Goal: Transaction & Acquisition: Purchase product/service

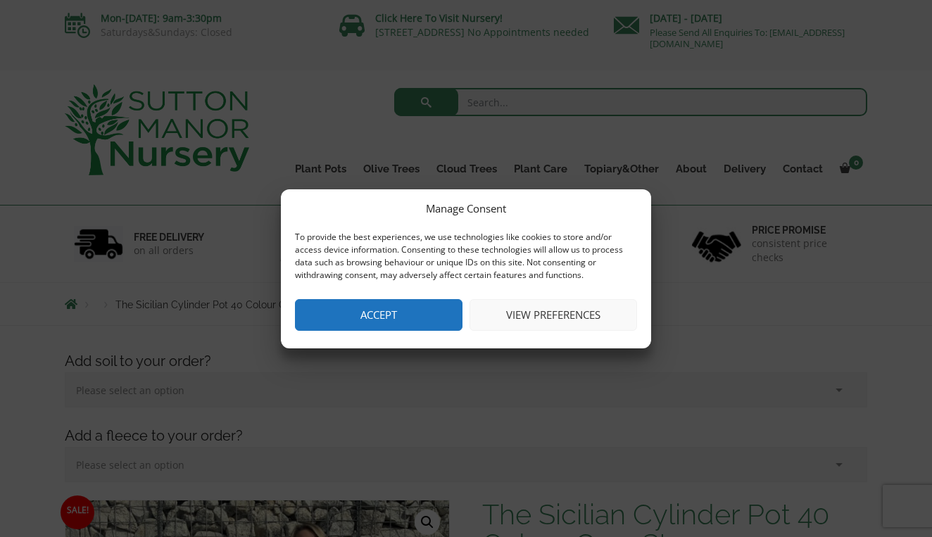
click at [406, 319] on button "Accept" at bounding box center [378, 315] width 167 height 32
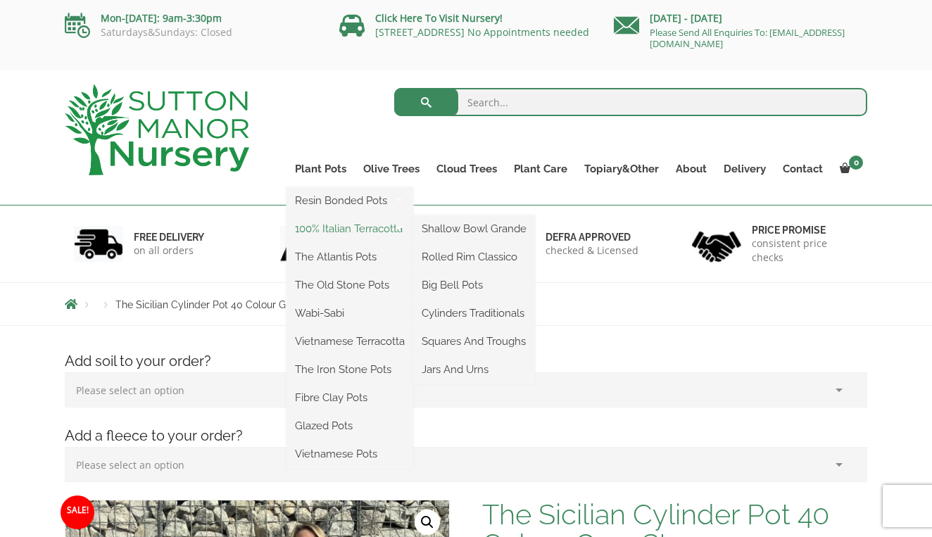
click at [337, 233] on link "100% Italian Terracotta" at bounding box center [349, 228] width 127 height 21
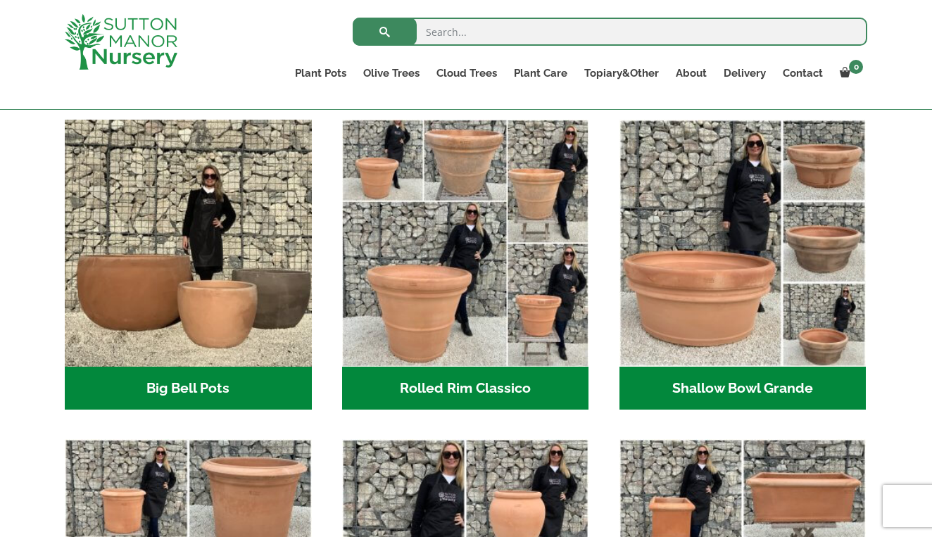
scroll to position [439, 0]
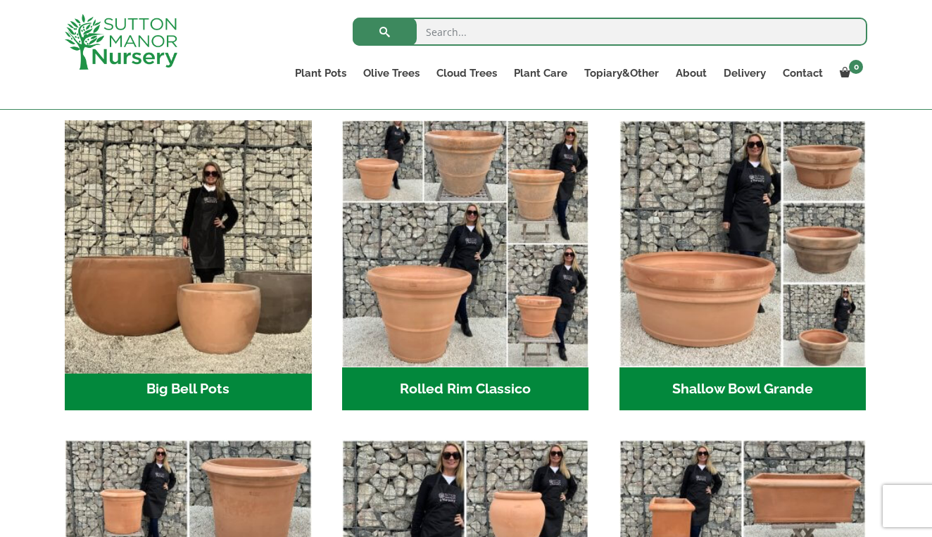
click at [265, 336] on img "Visit product category Big Bell Pots" at bounding box center [187, 243] width 259 height 259
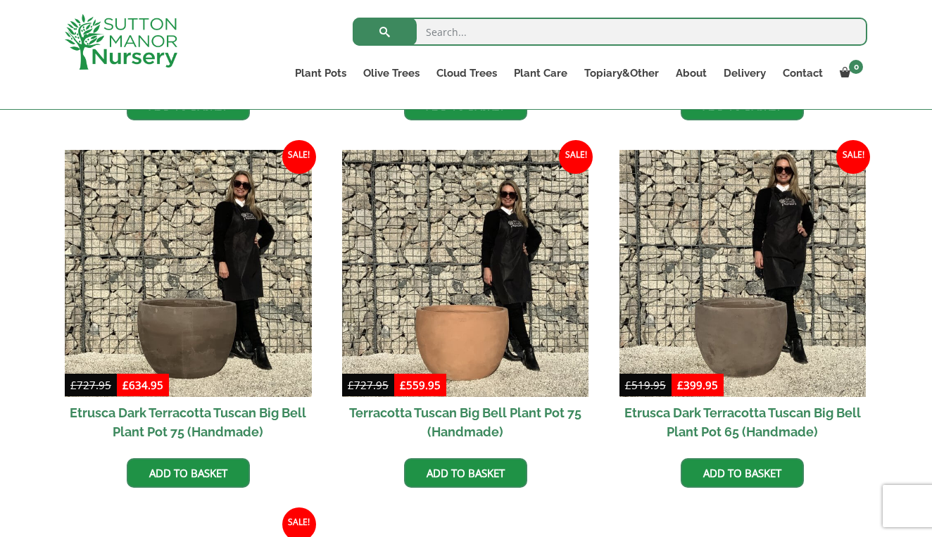
scroll to position [1057, 0]
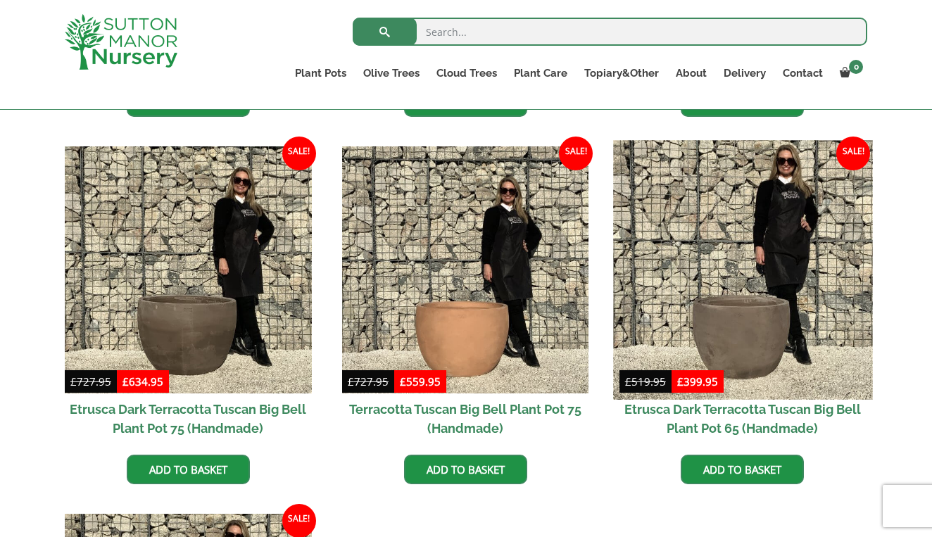
click at [725, 315] on img at bounding box center [742, 269] width 259 height 259
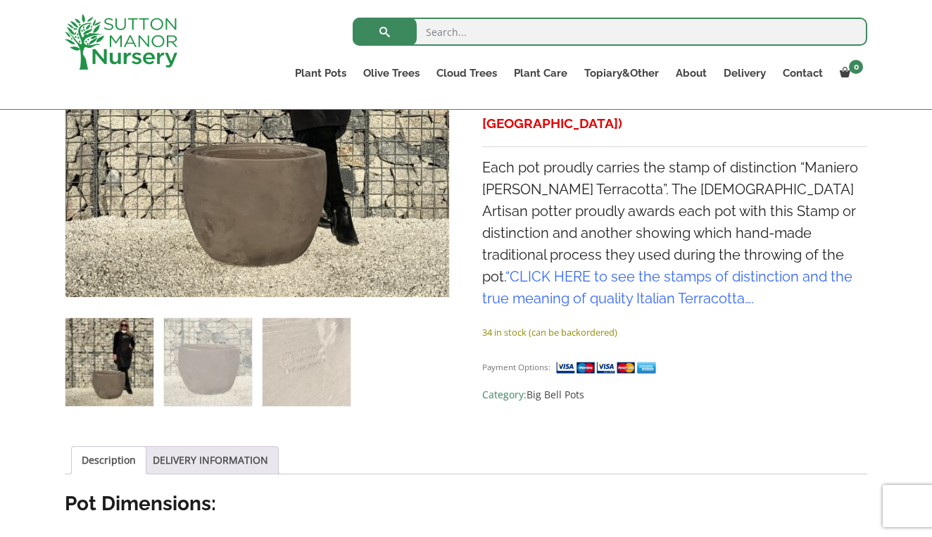
scroll to position [412, 0]
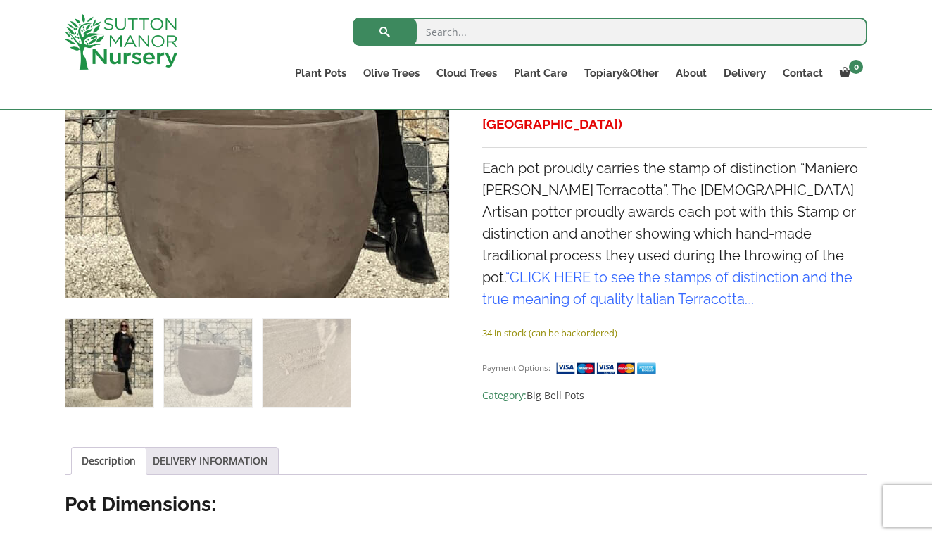
click at [265, 202] on img at bounding box center [251, 26] width 704 height 704
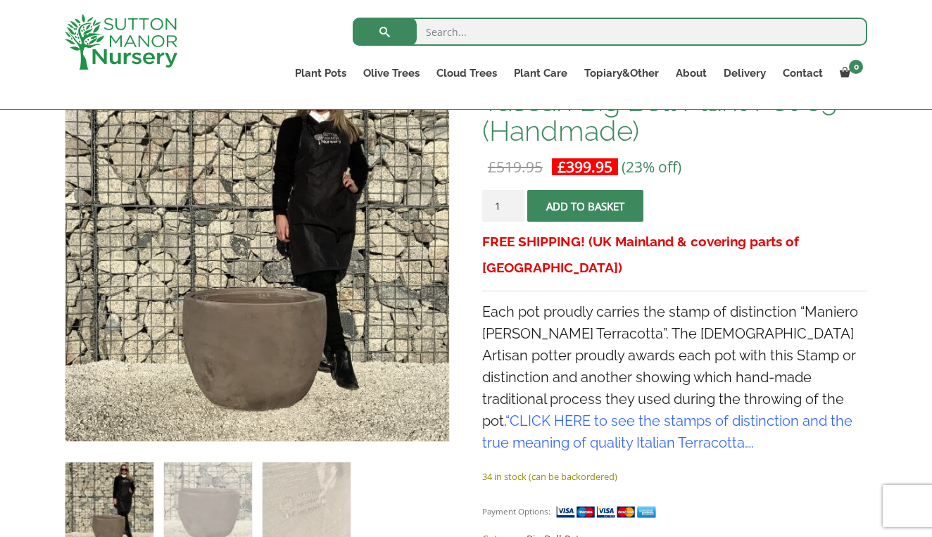
scroll to position [257, 0]
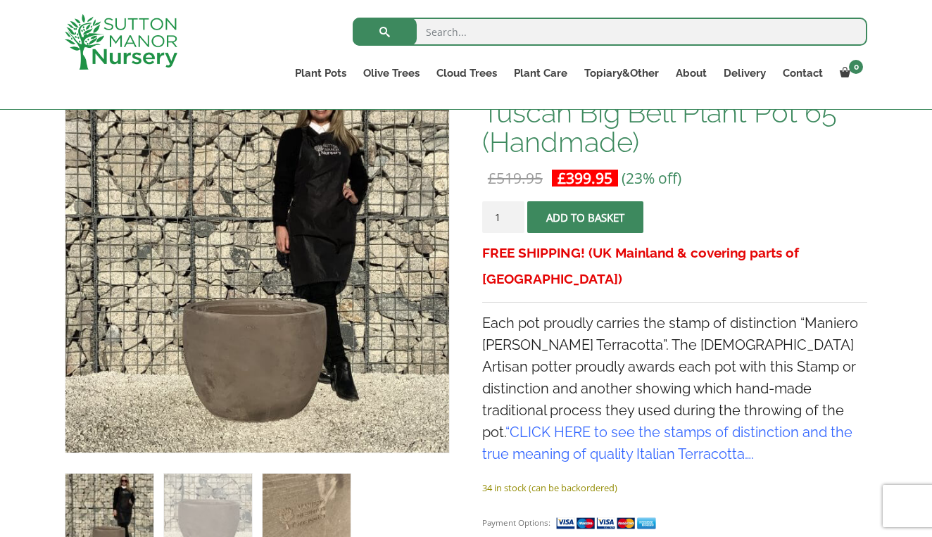
click at [322, 515] on img at bounding box center [306, 518] width 88 height 88
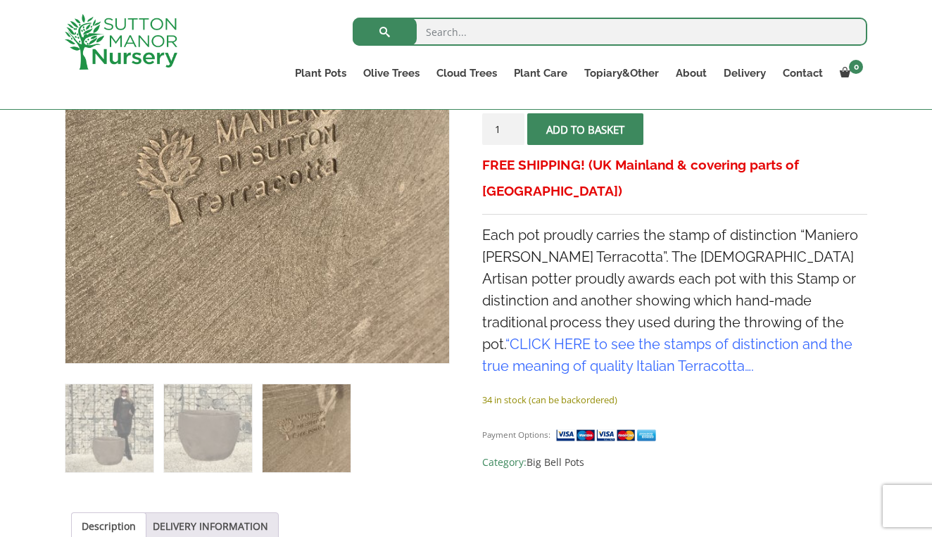
scroll to position [347, 0]
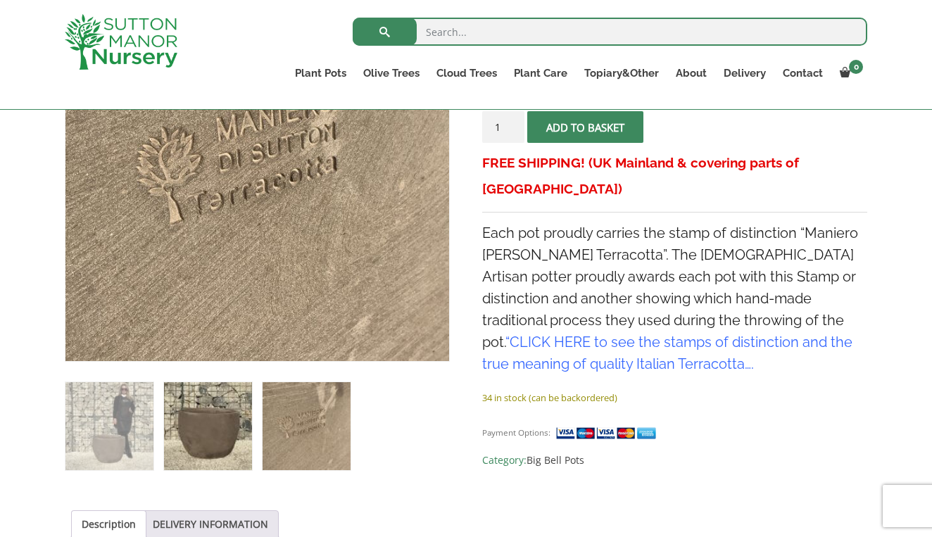
click at [215, 416] on img at bounding box center [208, 426] width 88 height 88
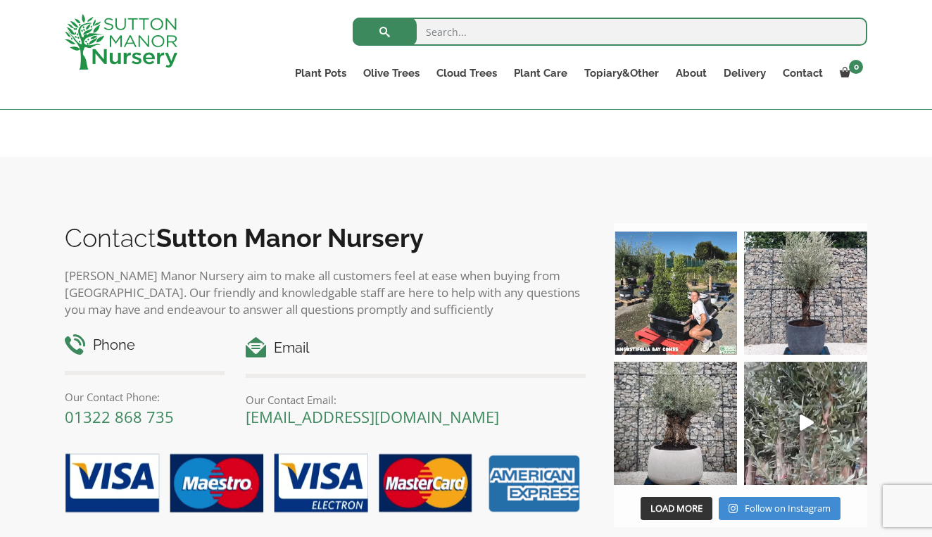
scroll to position [1656, 0]
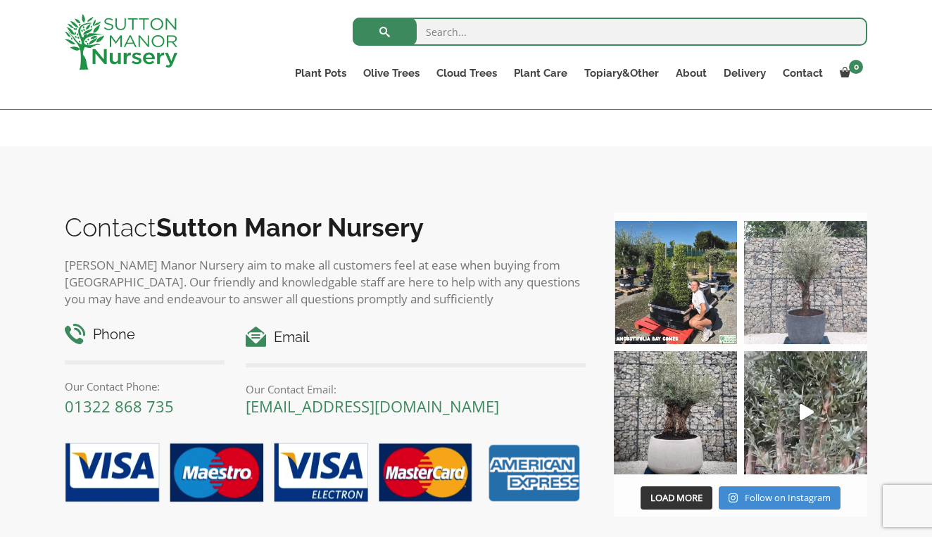
click at [811, 316] on img at bounding box center [805, 282] width 123 height 123
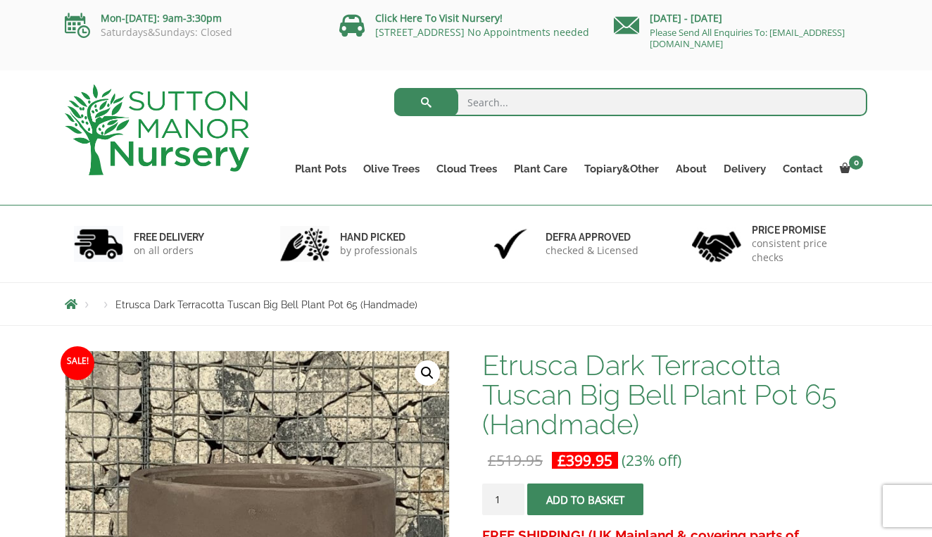
scroll to position [0, 0]
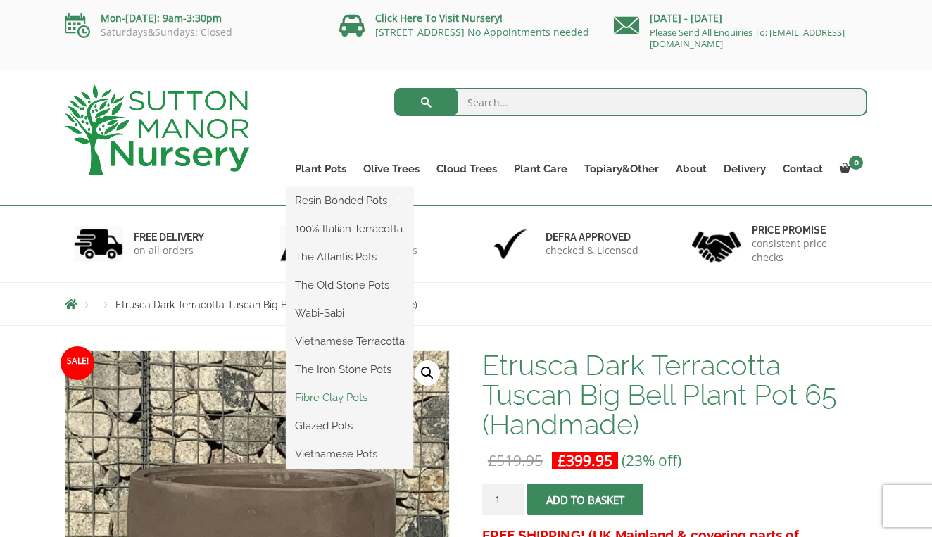
click at [334, 401] on link "Fibre Clay Pots" at bounding box center [349, 397] width 127 height 21
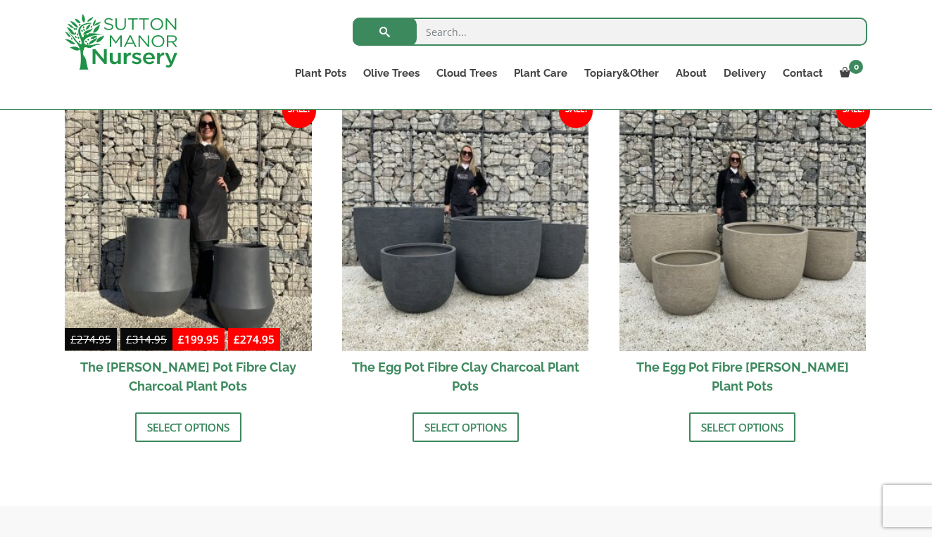
scroll to position [459, 0]
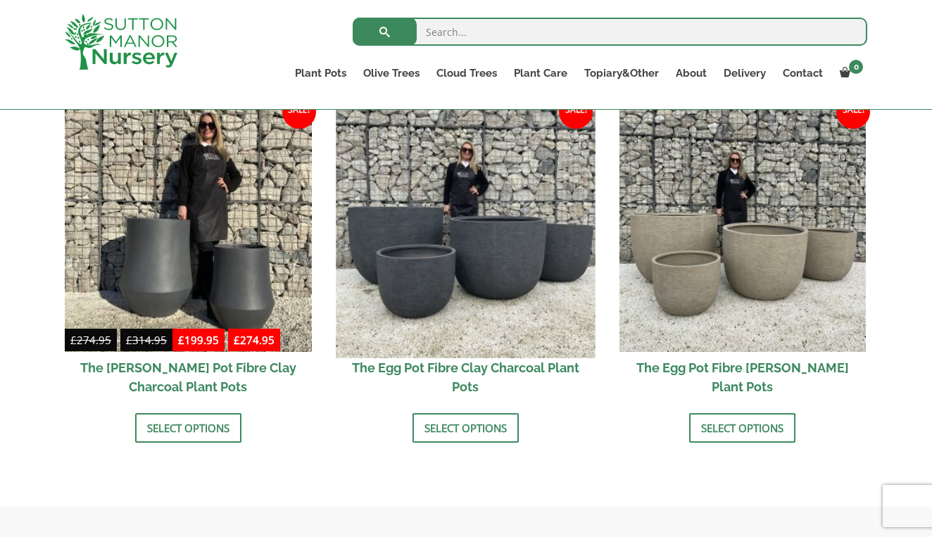
click at [430, 287] on img at bounding box center [465, 228] width 259 height 259
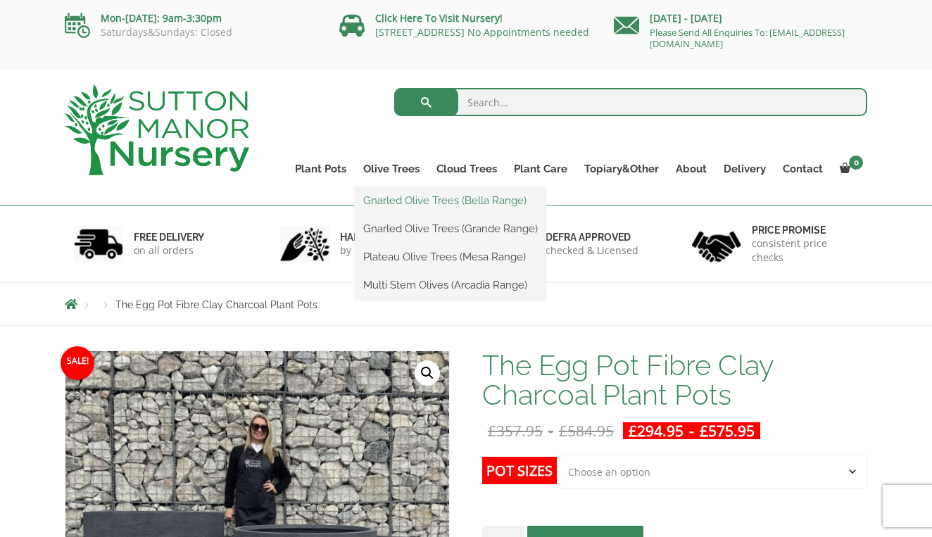
click at [396, 204] on link "Gnarled Olive Trees (Bella Range)" at bounding box center [450, 200] width 191 height 21
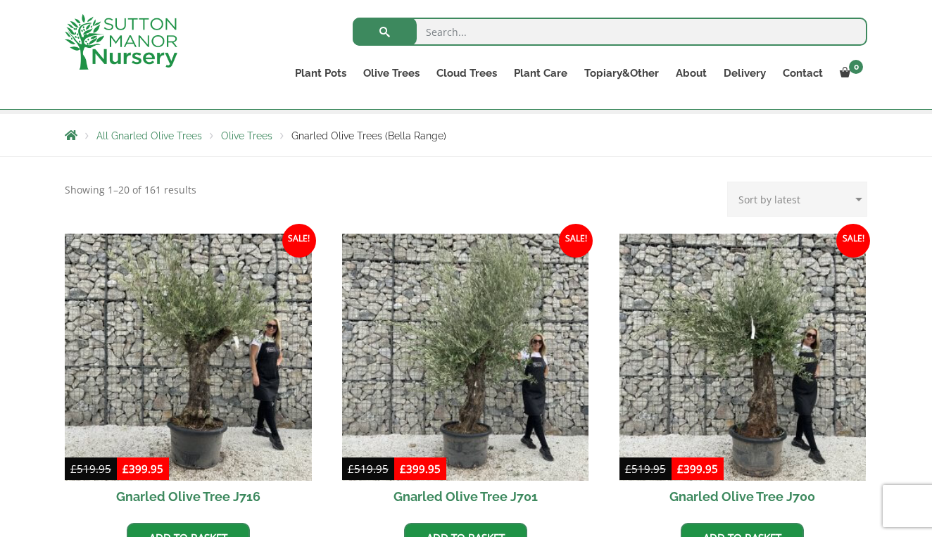
scroll to position [355, 0]
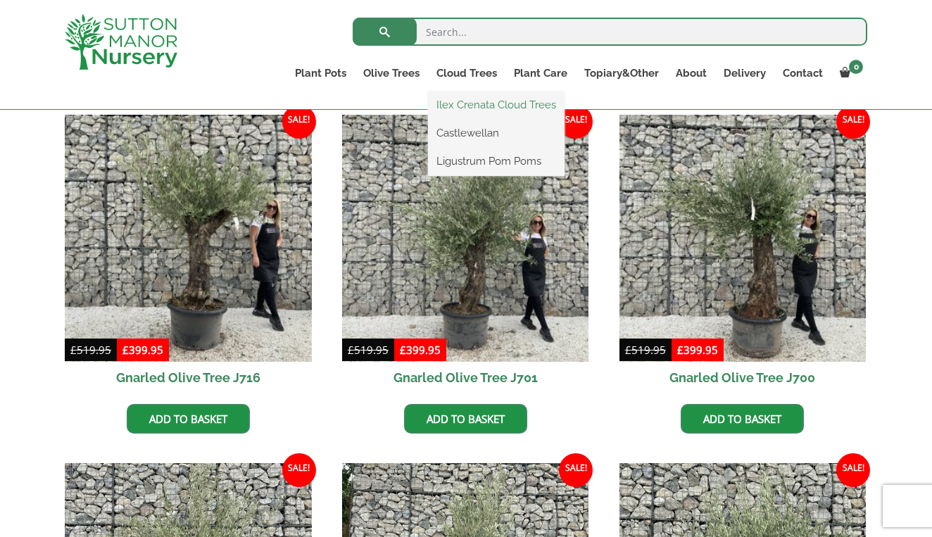
click at [468, 110] on link "Ilex Crenata Cloud Trees" at bounding box center [496, 104] width 137 height 21
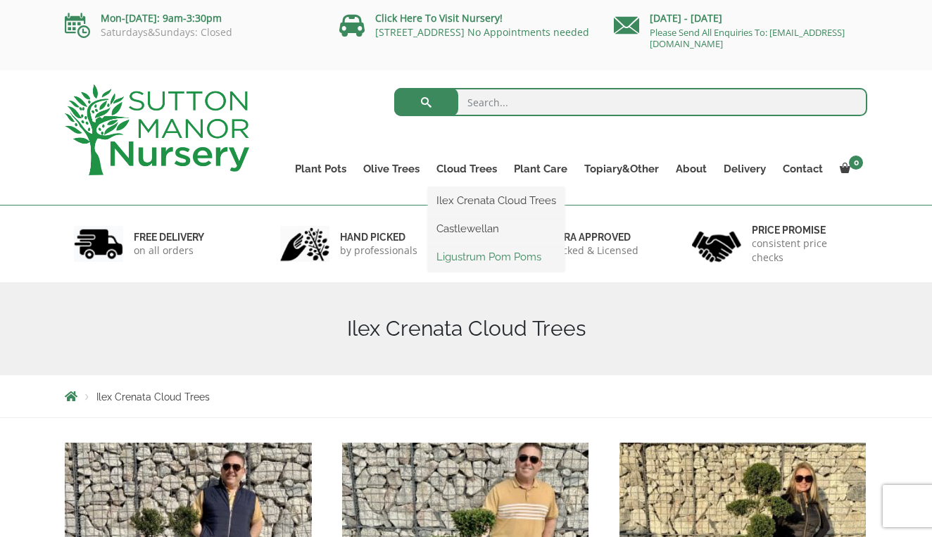
click at [490, 262] on link "Ligustrum Pom Poms" at bounding box center [496, 256] width 137 height 21
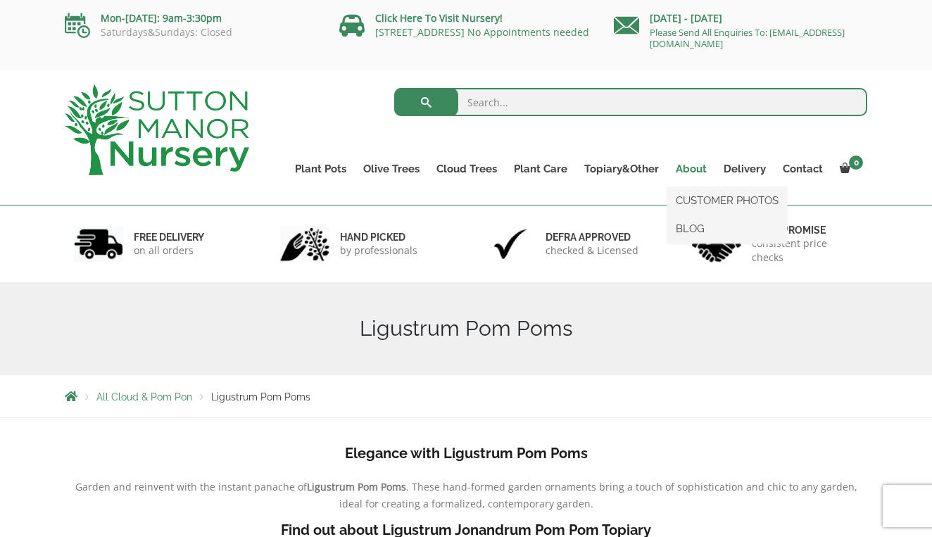
click at [697, 171] on link "About" at bounding box center [691, 169] width 48 height 20
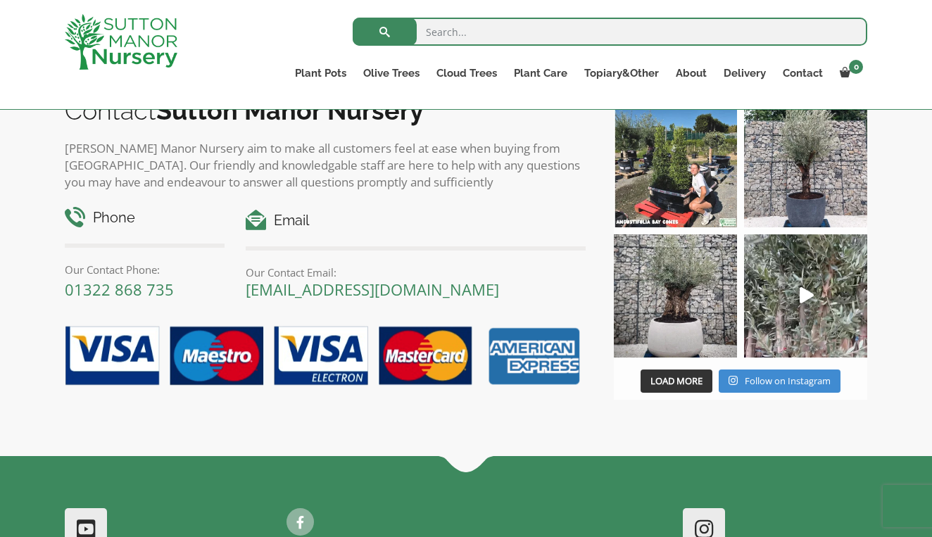
scroll to position [1907, 0]
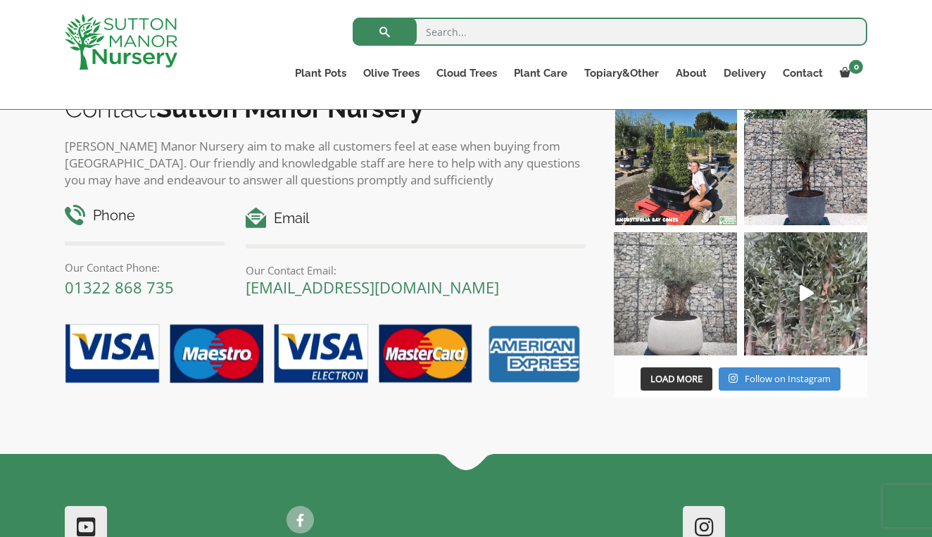
click at [680, 325] on img at bounding box center [675, 293] width 123 height 123
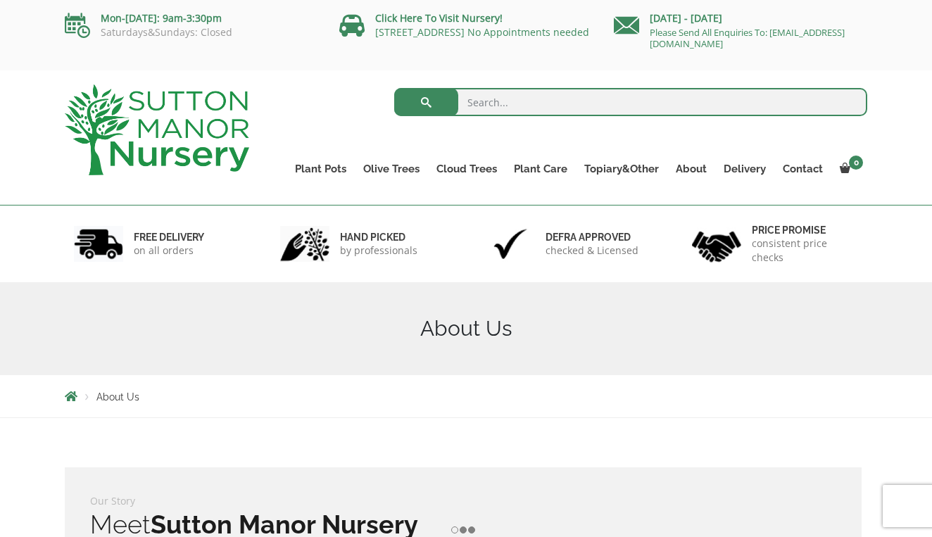
scroll to position [0, 0]
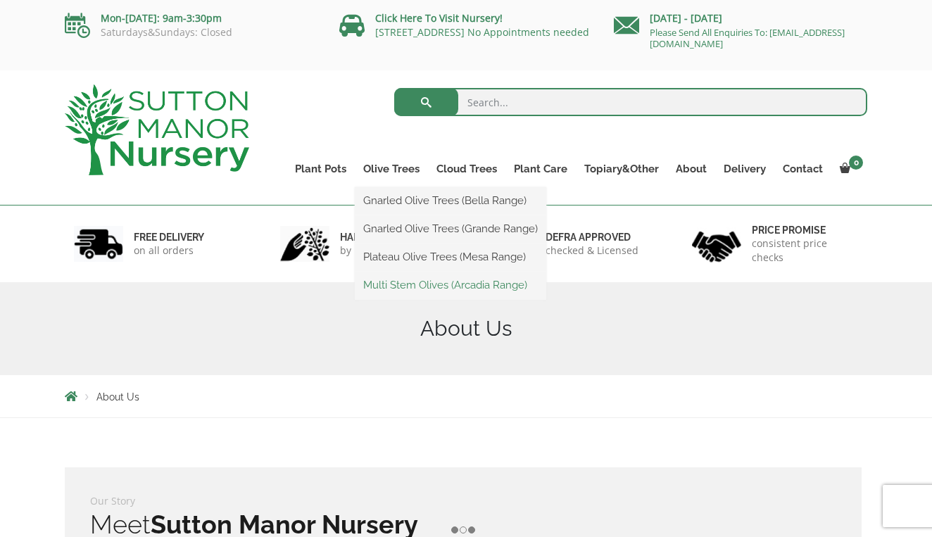
click at [397, 283] on link "Multi Stem Olives (Arcadia Range)" at bounding box center [450, 284] width 191 height 21
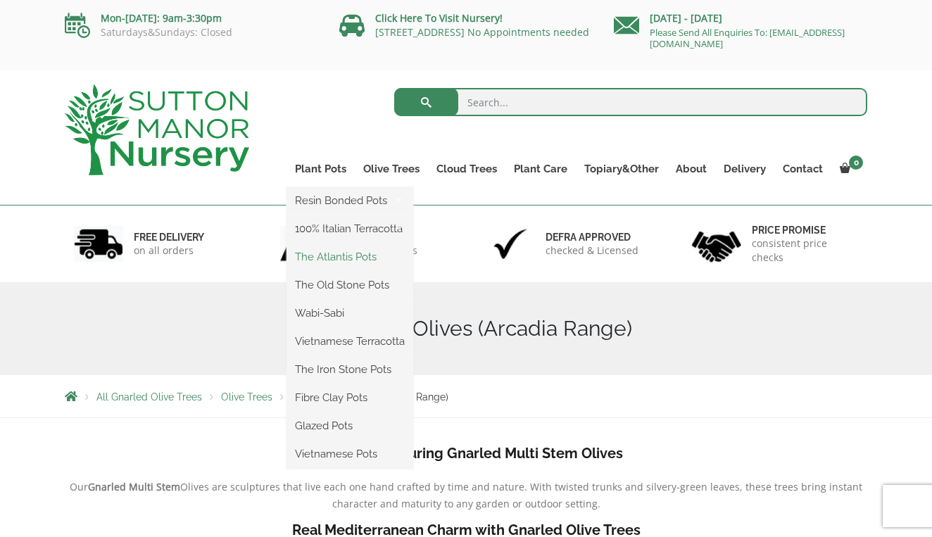
click at [338, 260] on link "The Atlantis Pots" at bounding box center [349, 256] width 127 height 21
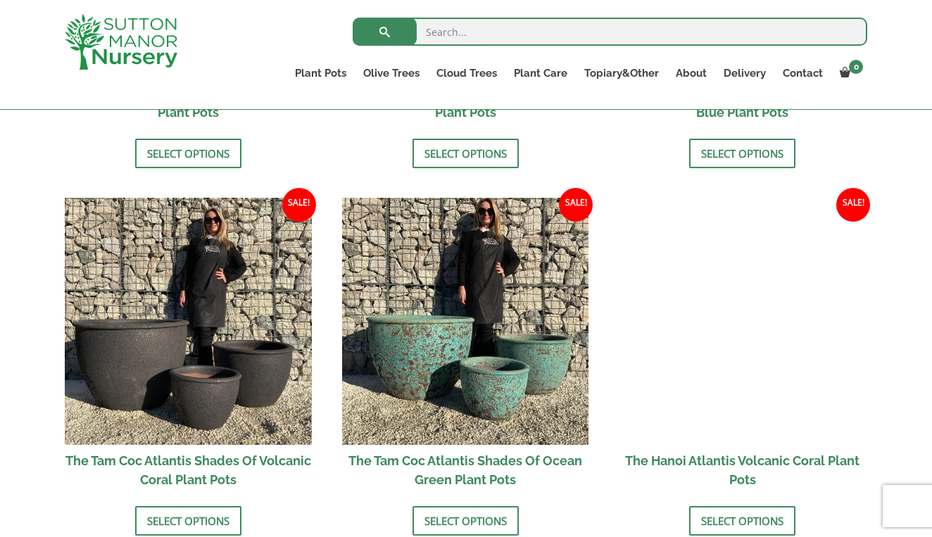
scroll to position [1174, 0]
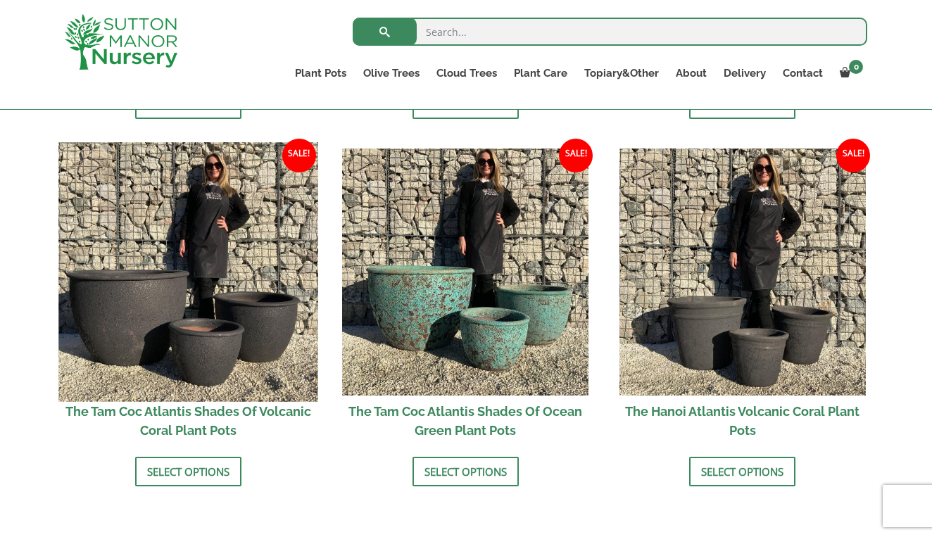
click at [247, 325] on img at bounding box center [187, 271] width 259 height 259
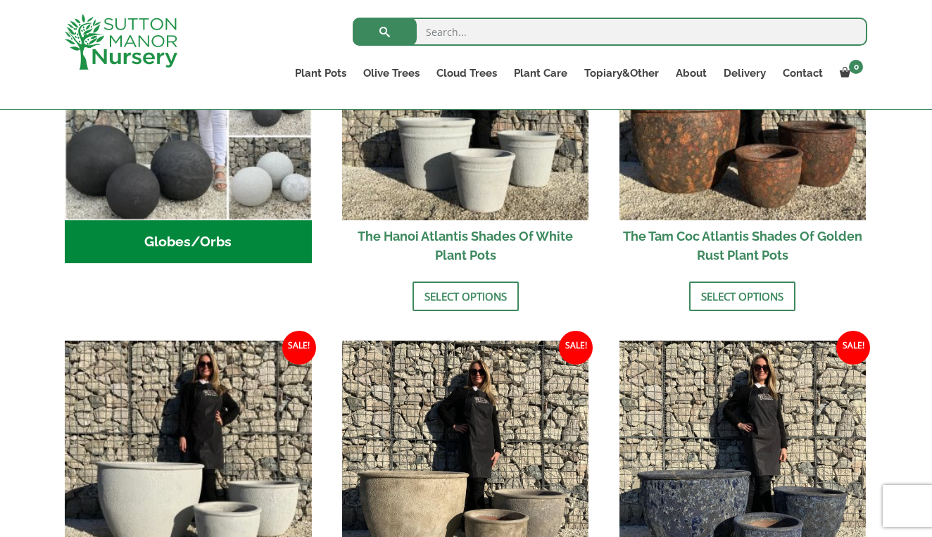
scroll to position [419, 0]
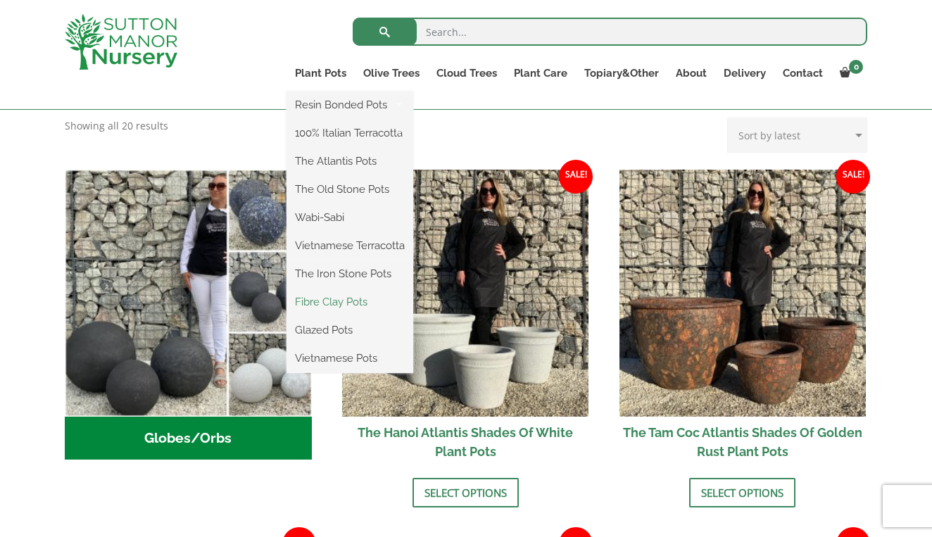
click at [323, 306] on link "Fibre Clay Pots" at bounding box center [349, 301] width 127 height 21
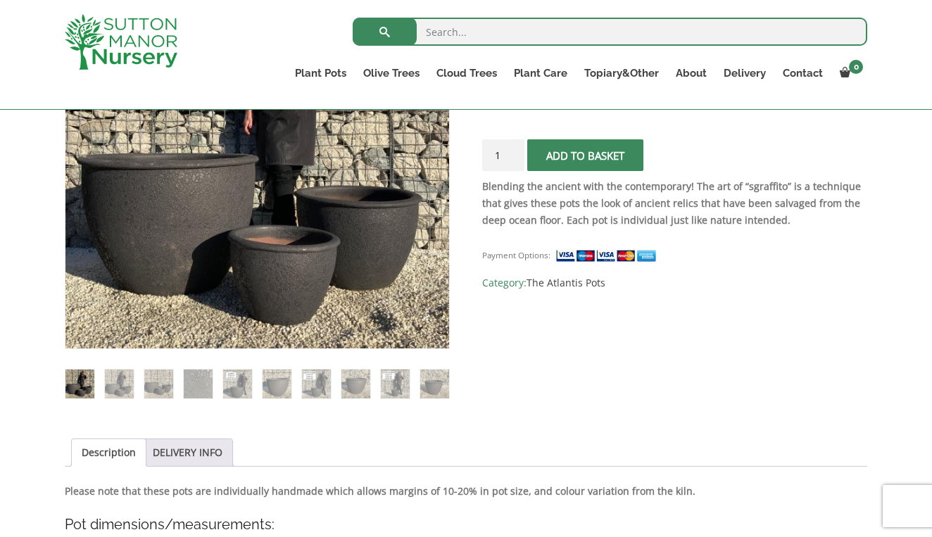
scroll to position [338, 0]
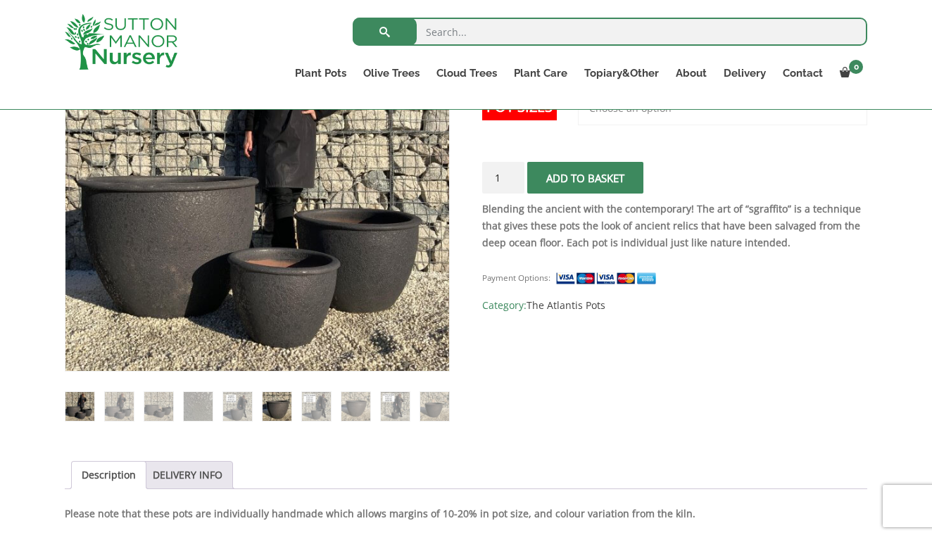
click at [274, 409] on img at bounding box center [276, 406] width 29 height 29
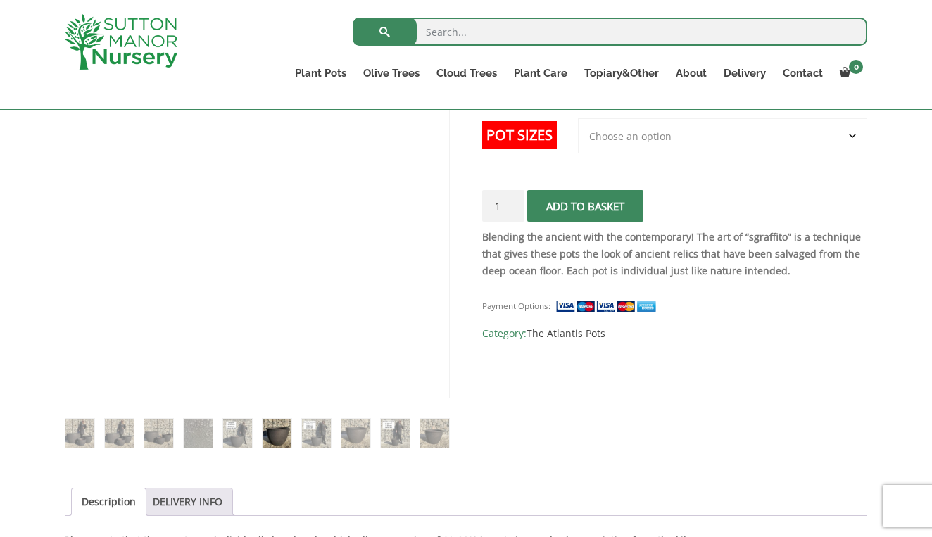
scroll to position [268, 0]
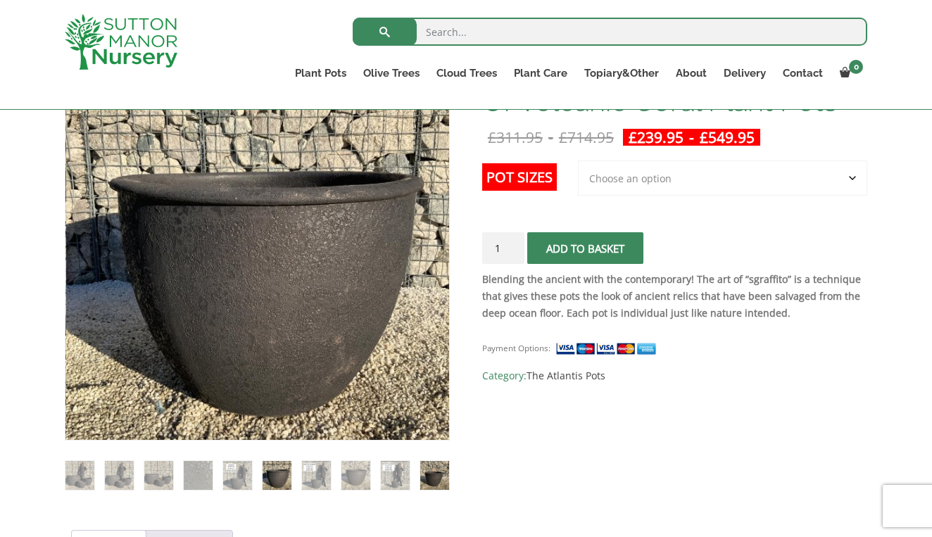
click at [436, 475] on img at bounding box center [434, 475] width 29 height 29
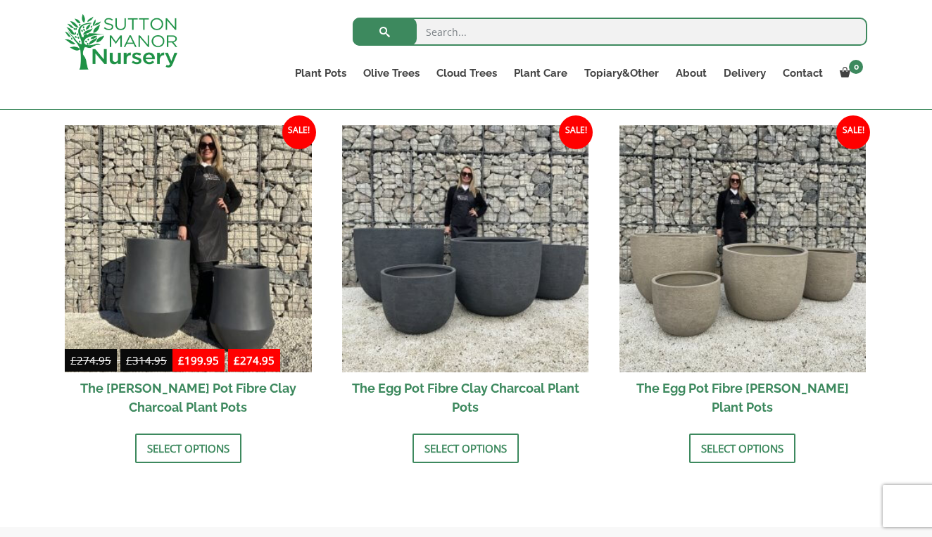
scroll to position [439, 0]
click at [455, 447] on link "Select options" at bounding box center [465, 448] width 106 height 30
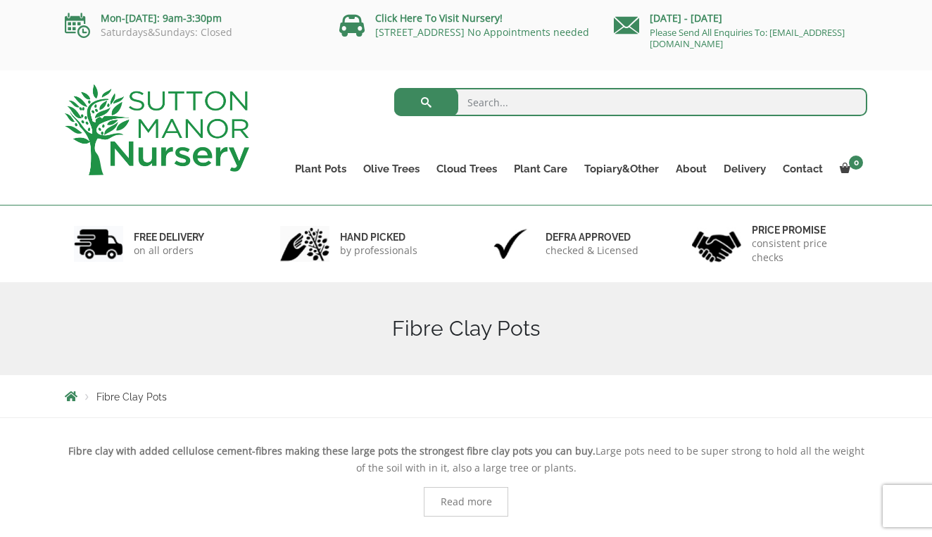
scroll to position [0, 0]
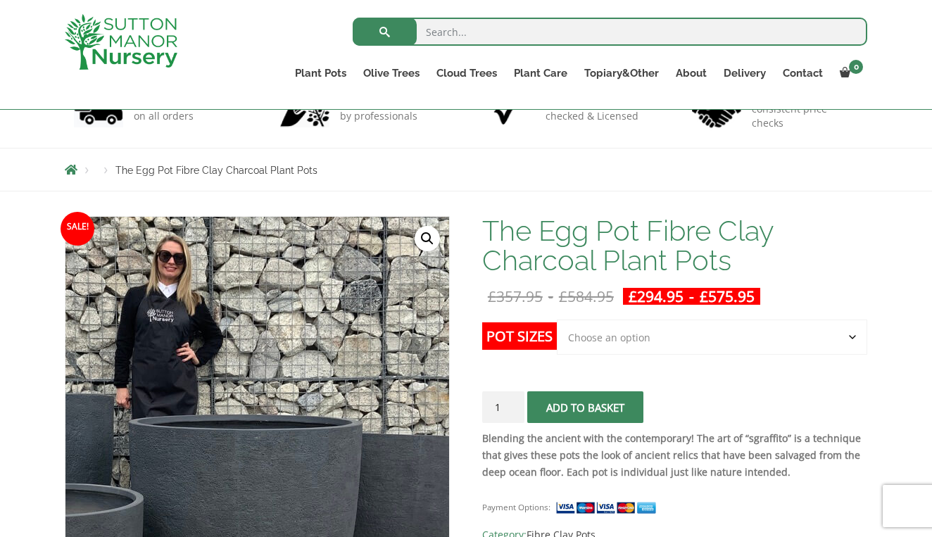
scroll to position [148, 0]
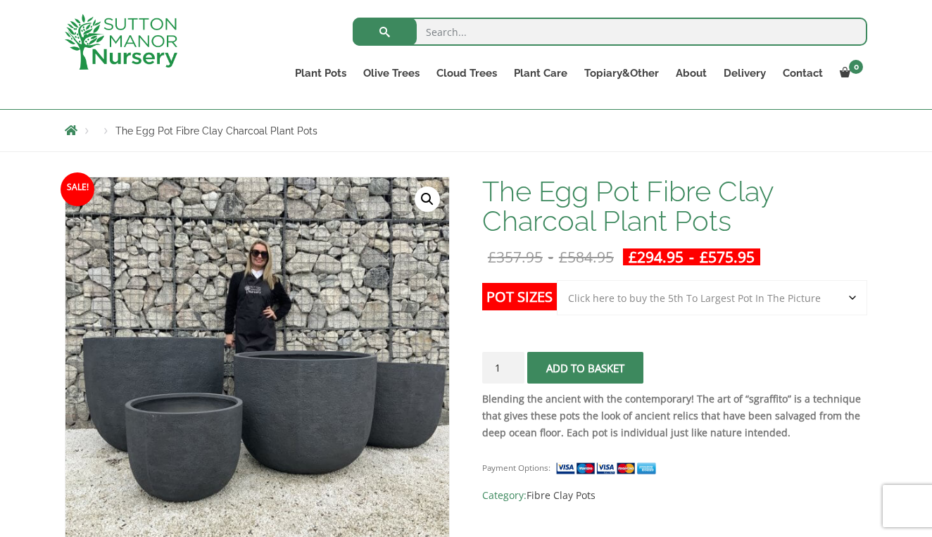
select select "Click here to buy the 5th To Largest Pot In The Picture"
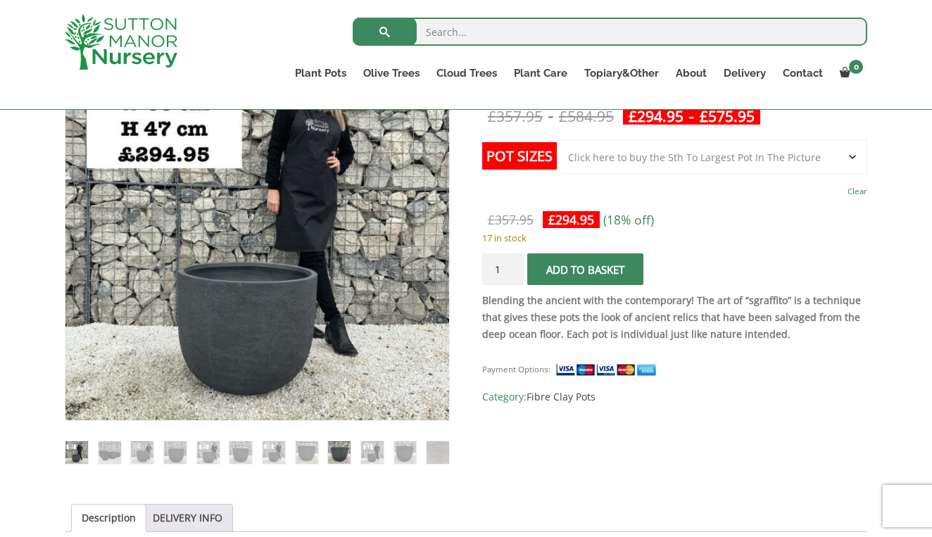
scroll to position [291, 0]
